Goal: Task Accomplishment & Management: Manage account settings

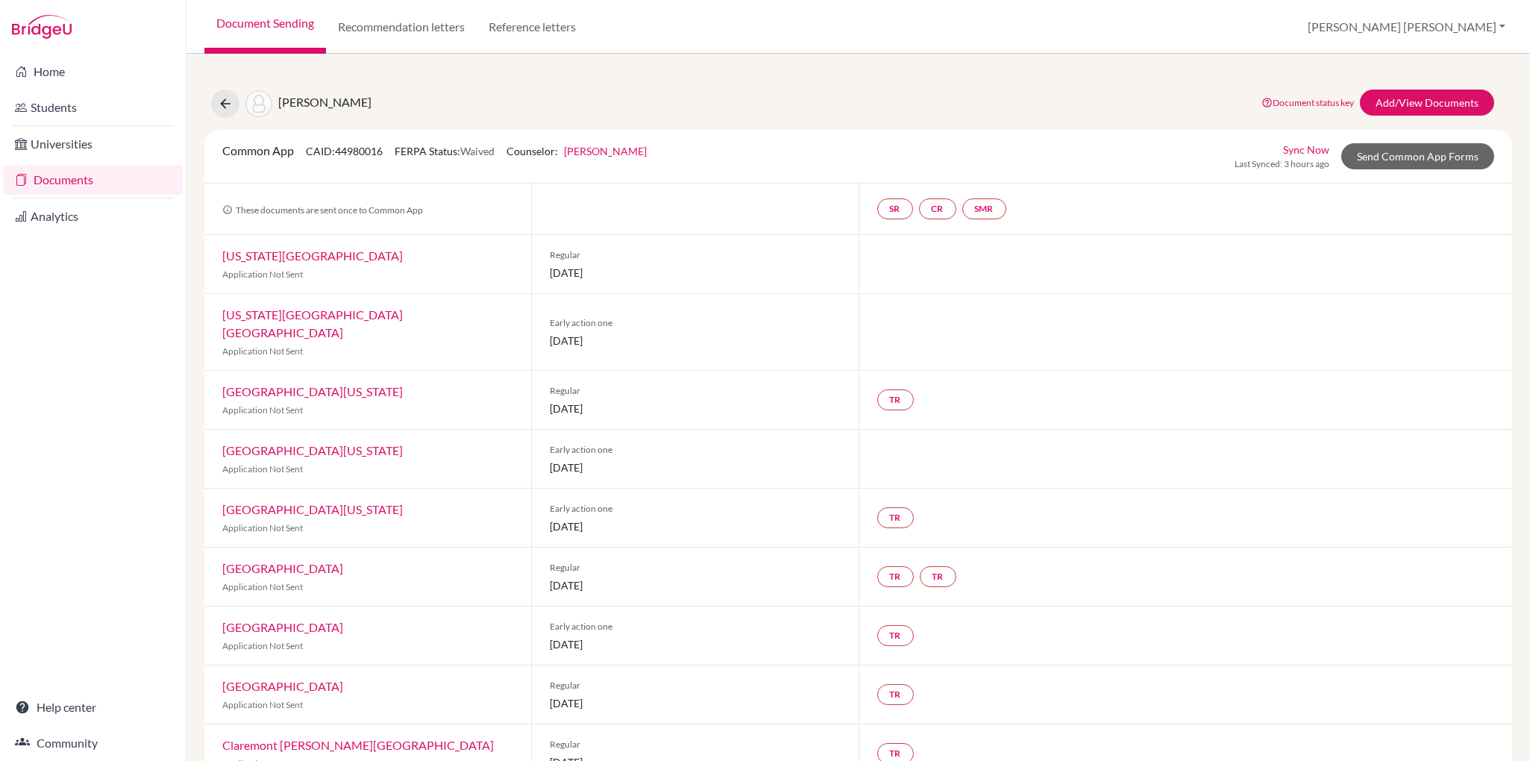
click at [83, 181] on link "Documents" at bounding box center [93, 180] width 180 height 30
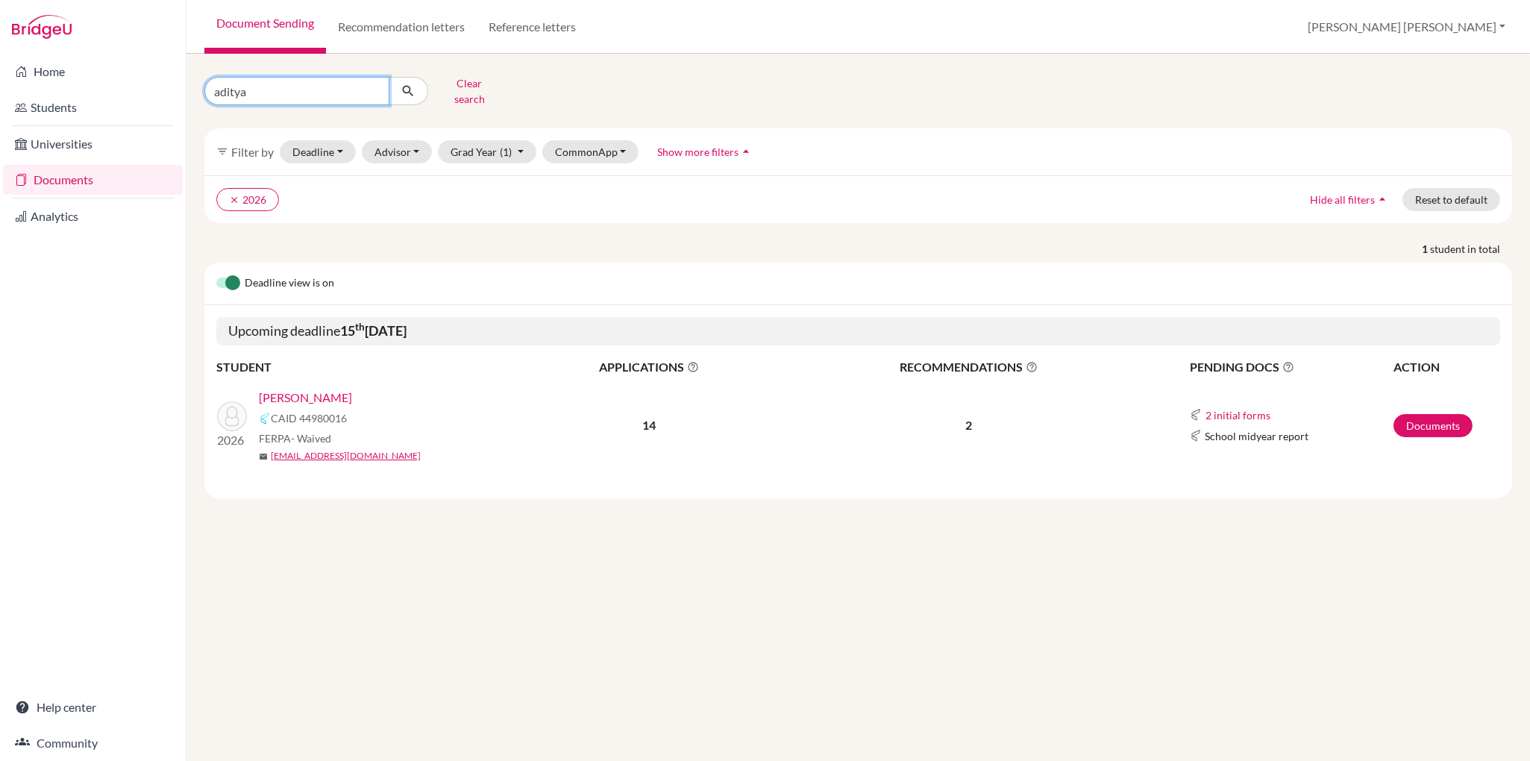
click at [267, 83] on input "aditya" at bounding box center [296, 91] width 185 height 28
type input "a"
type input "[PERSON_NAME]"
click button "submit" at bounding box center [409, 91] width 40 height 28
click at [1419, 414] on link "Documents" at bounding box center [1433, 425] width 79 height 23
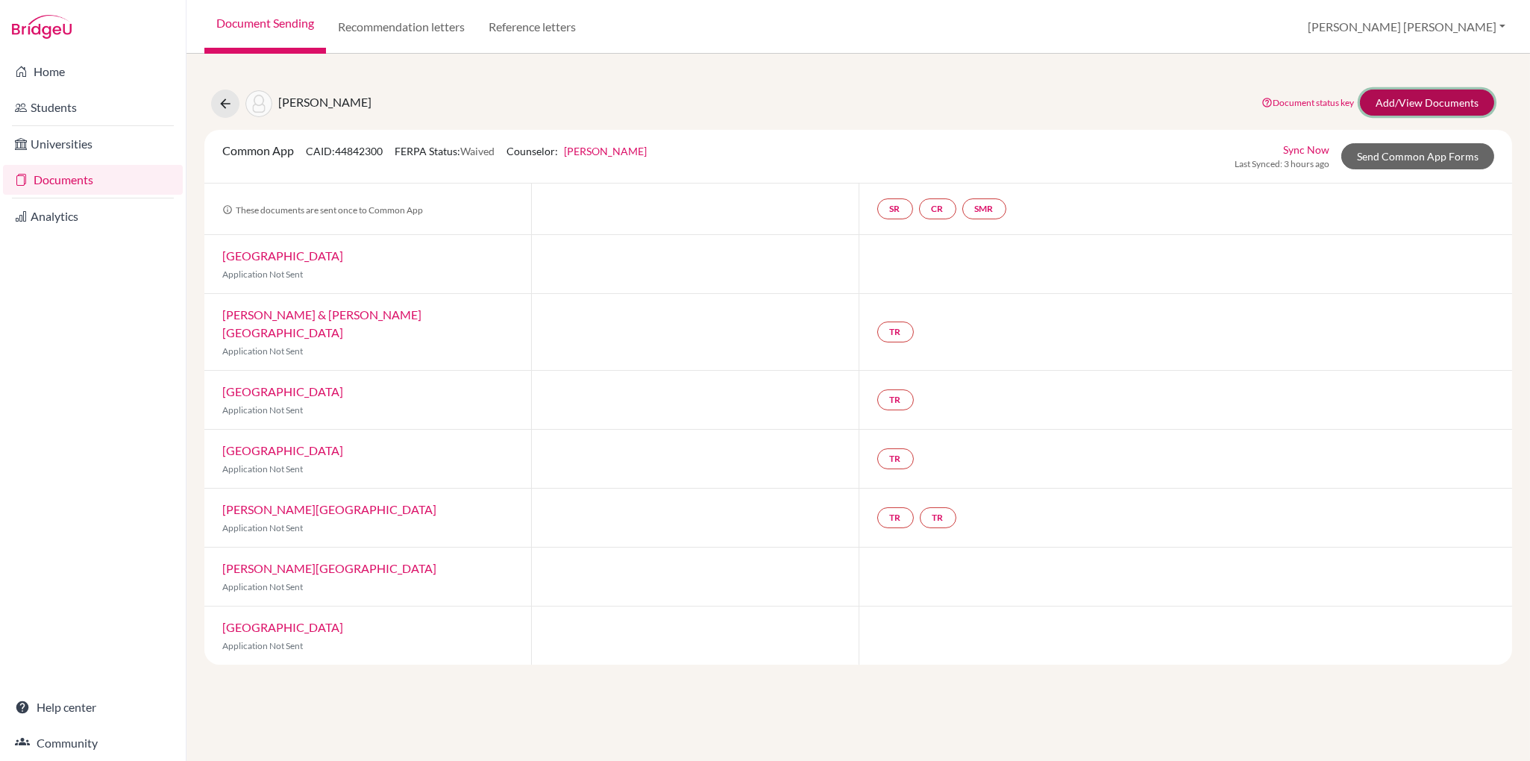
click at [1430, 106] on link "Add/View Documents" at bounding box center [1427, 103] width 134 height 26
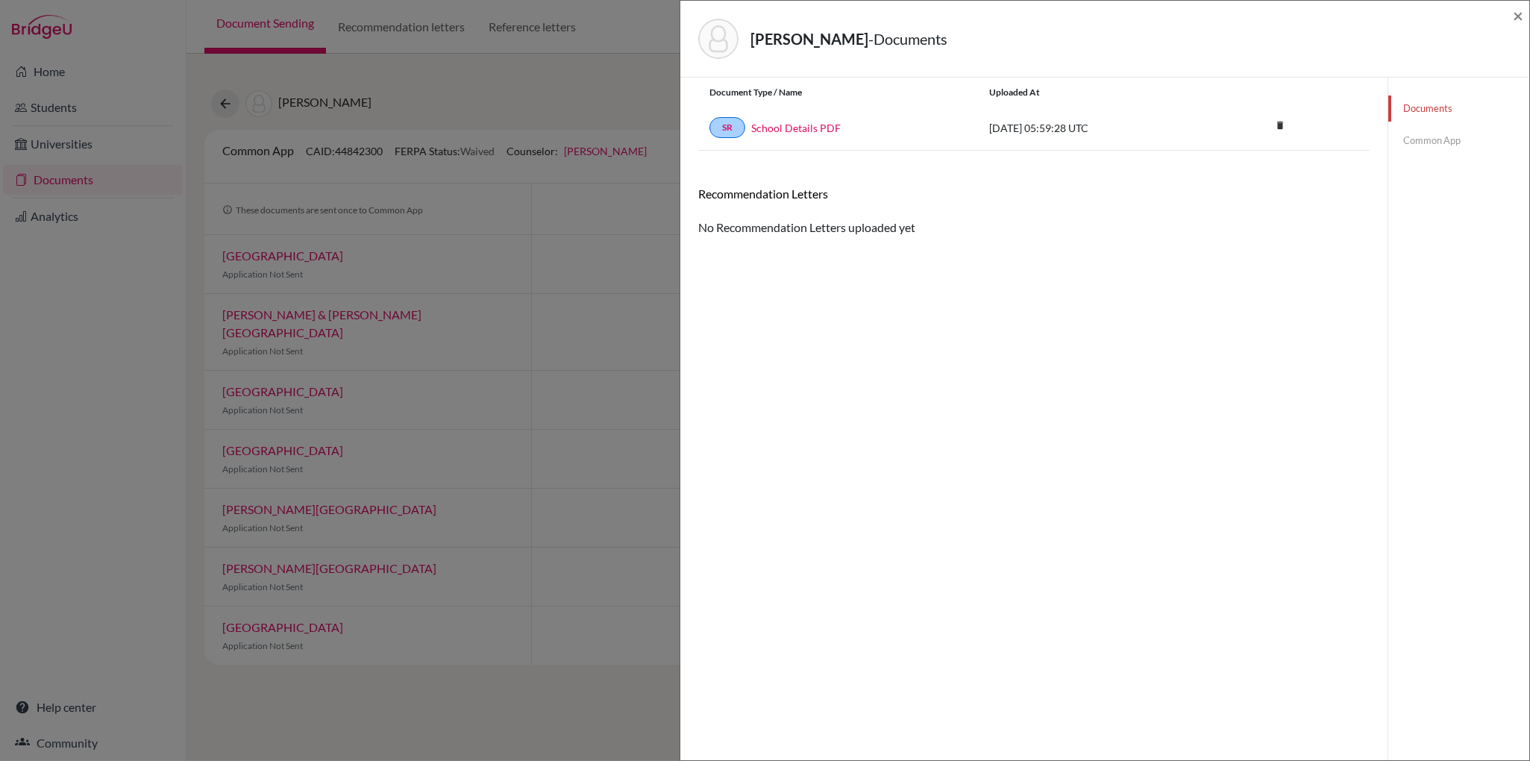
scroll to position [4, 0]
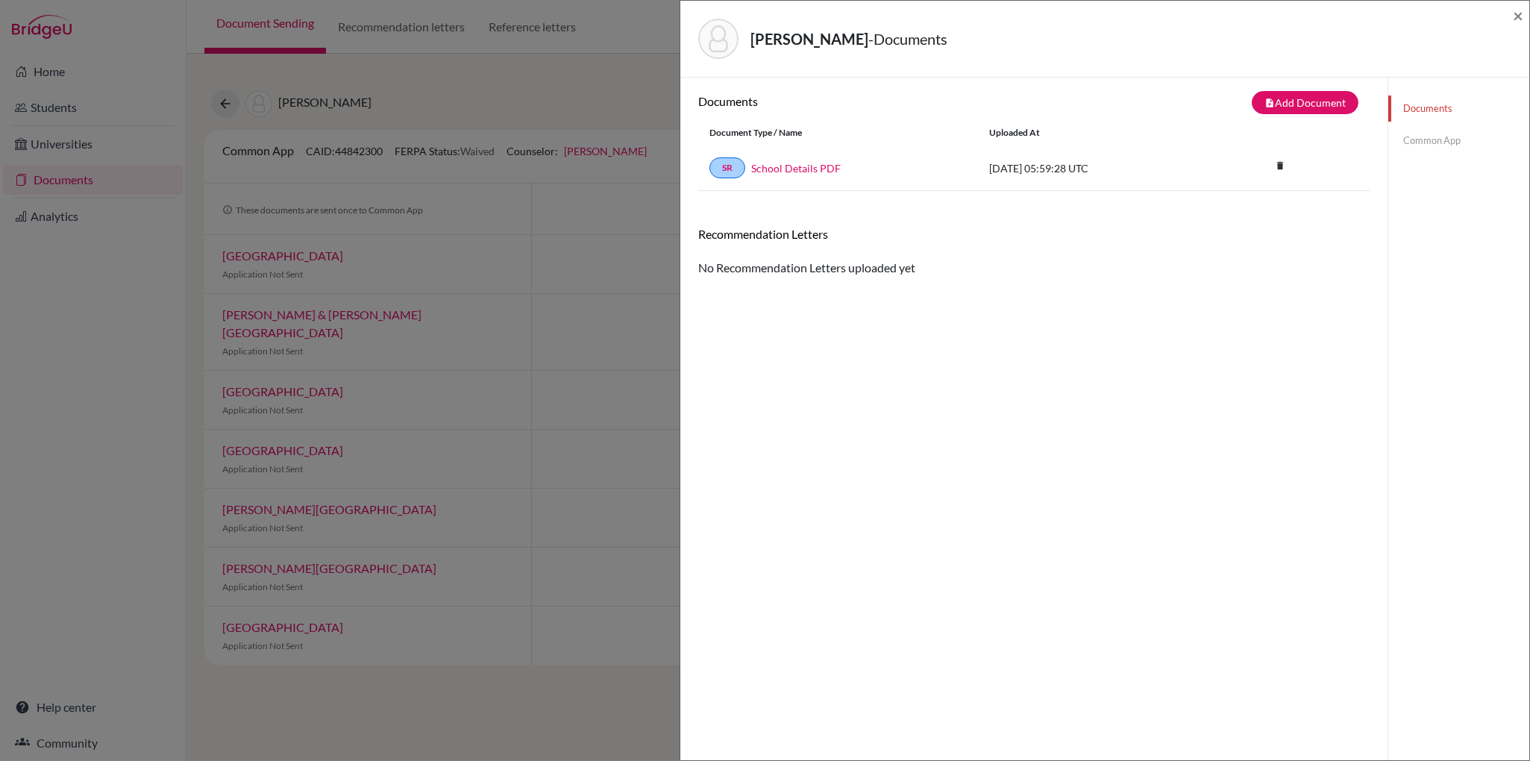
click at [1434, 140] on link "Common App" at bounding box center [1459, 141] width 141 height 26
